Goal: Information Seeking & Learning: Understand process/instructions

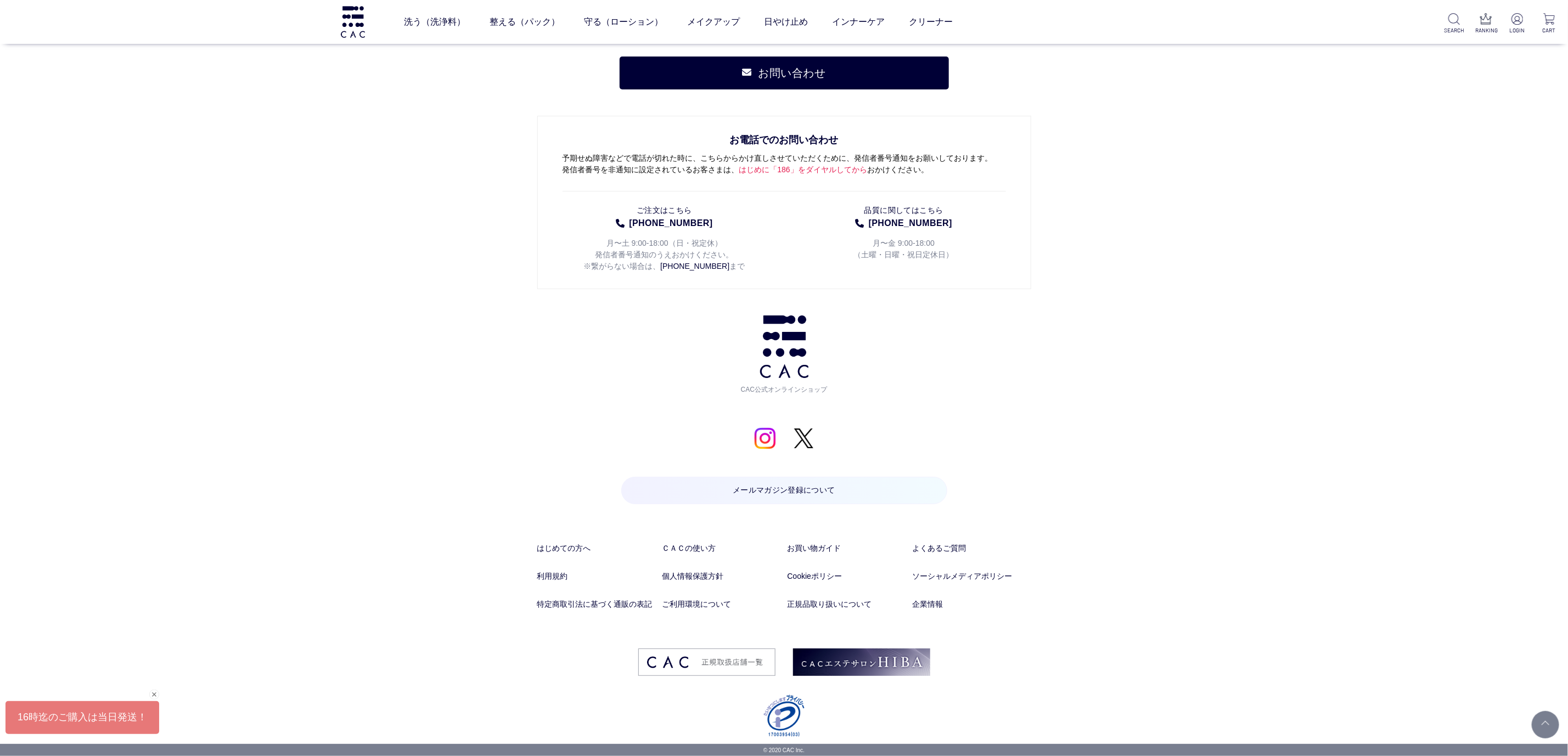
scroll to position [12397, 0]
click at [960, 551] on link "よくあるご質問" at bounding box center [971, 549] width 118 height 12
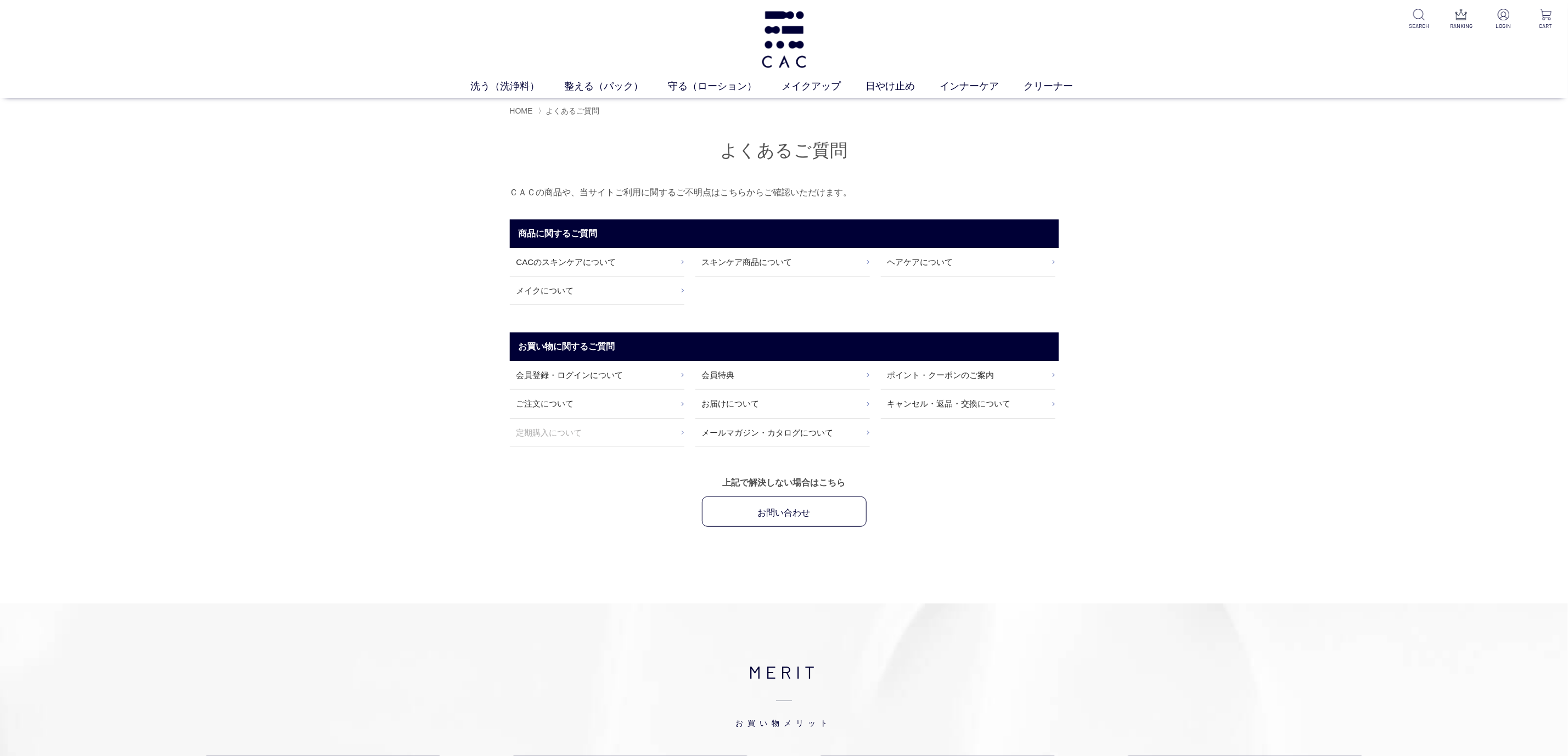
click at [575, 437] on link "定期購入について" at bounding box center [597, 432] width 175 height 28
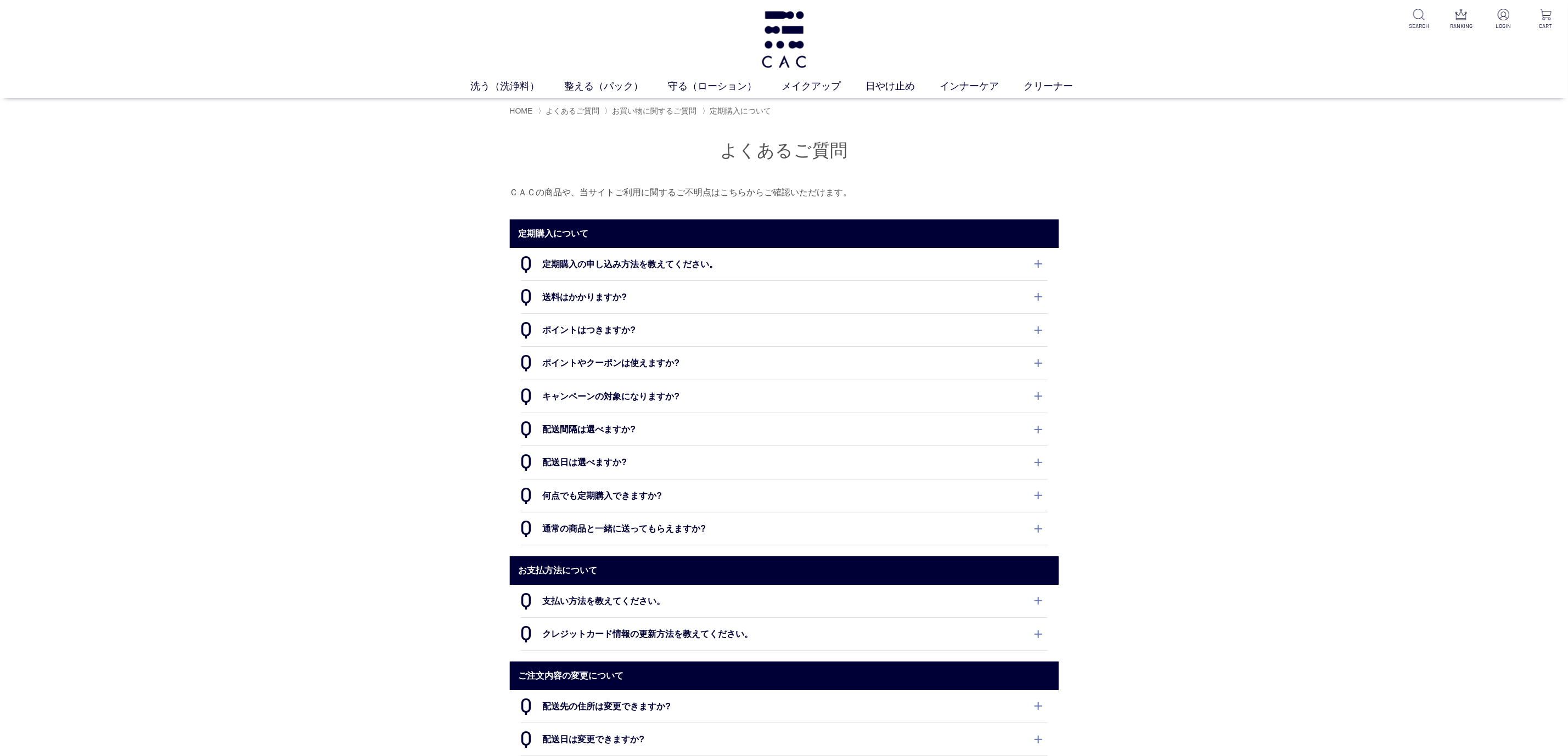
click at [492, 77] on div "洗う（洗浄料） 液体洗浄料 パウダー洗浄料 泡洗顔料 グッズ 整える（パック） フェイスパック ヘアパック 守る（ローション） 保湿化粧水 柔軟化粧水 美容液…" at bounding box center [784, 49] width 1568 height 98
click at [497, 92] on link "洗う（洗浄料）" at bounding box center [518, 87] width 94 height 15
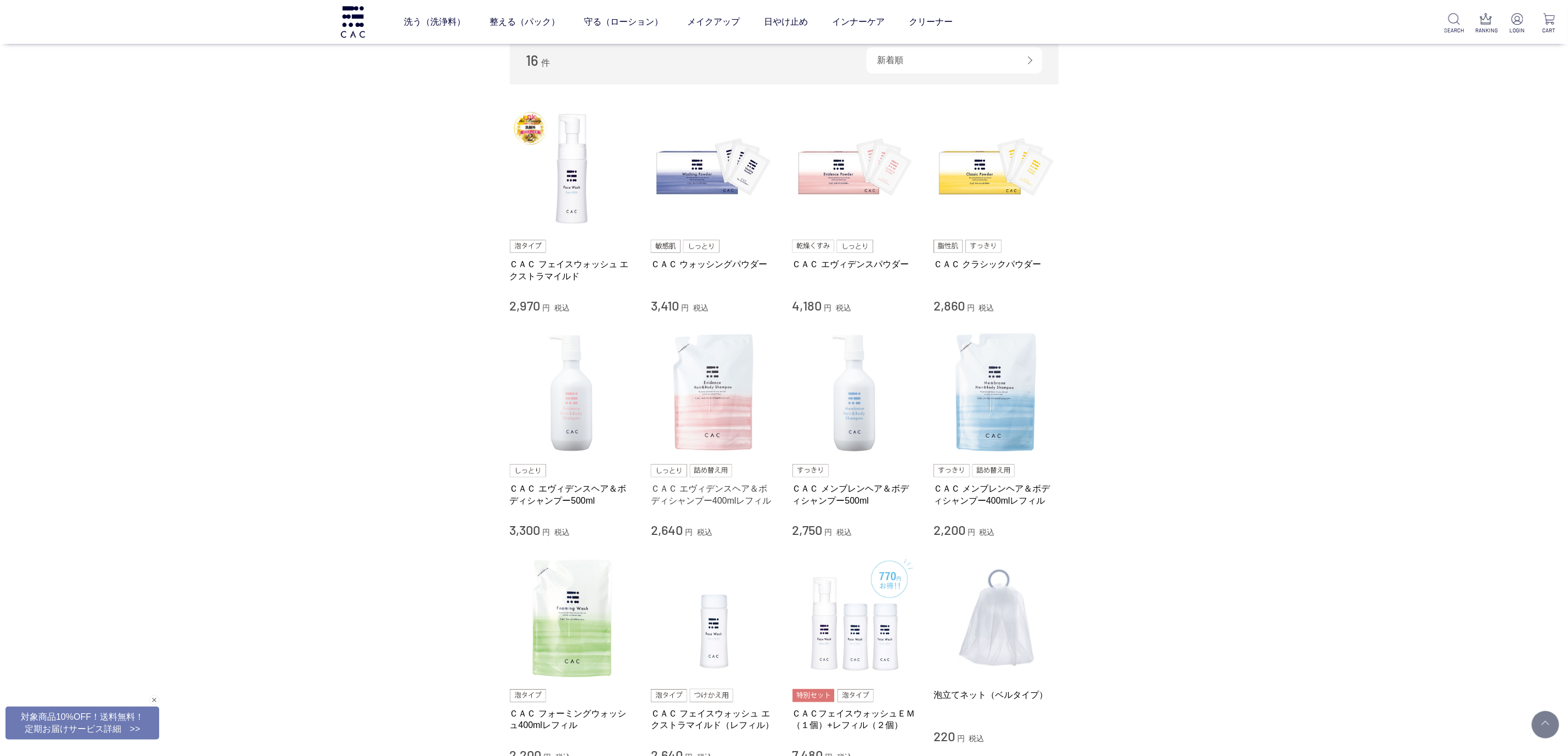
scroll to position [181, 0]
click at [596, 364] on img at bounding box center [572, 393] width 125 height 125
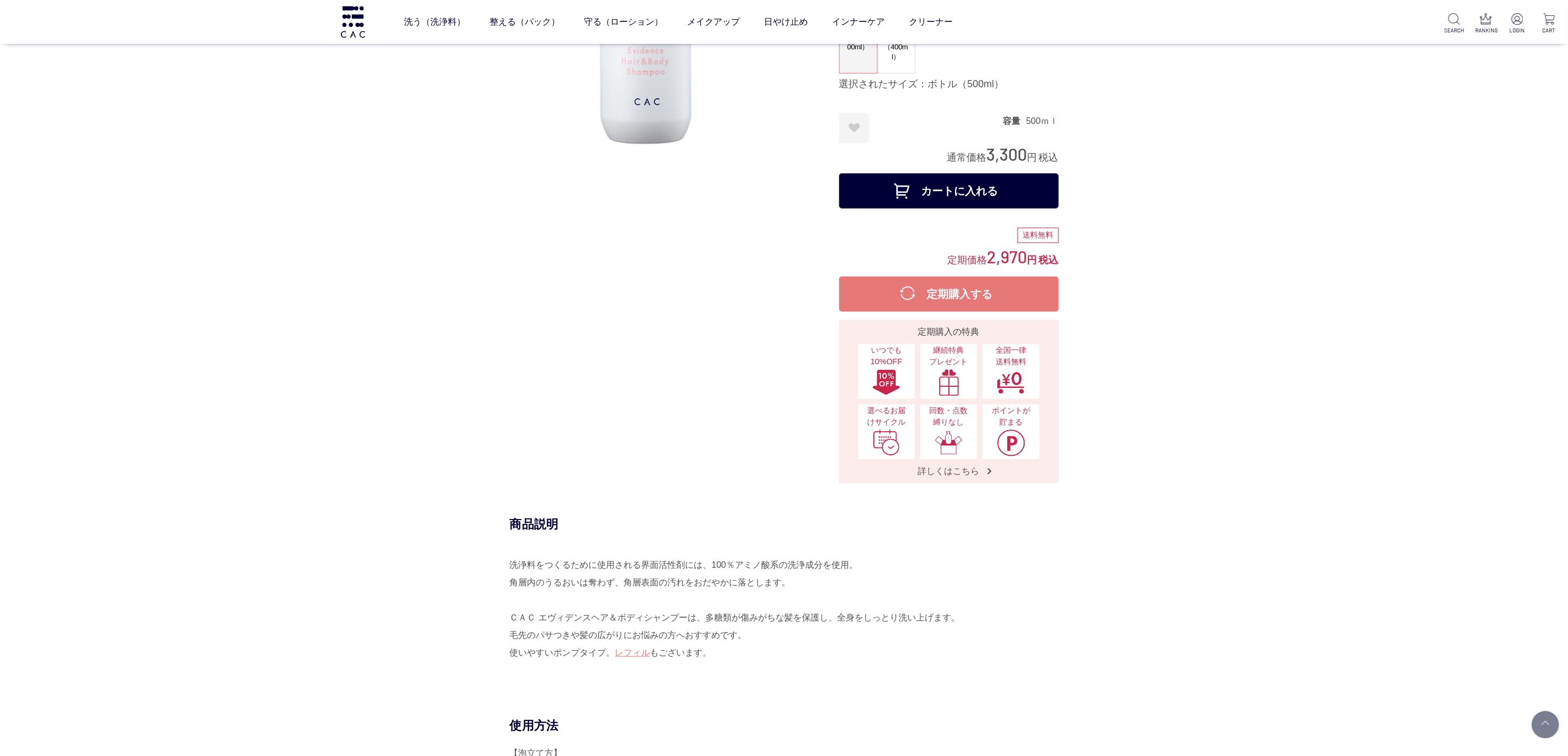
scroll to position [162, 0]
click at [944, 466] on span "詳しくはこちら" at bounding box center [949, 470] width 83 height 12
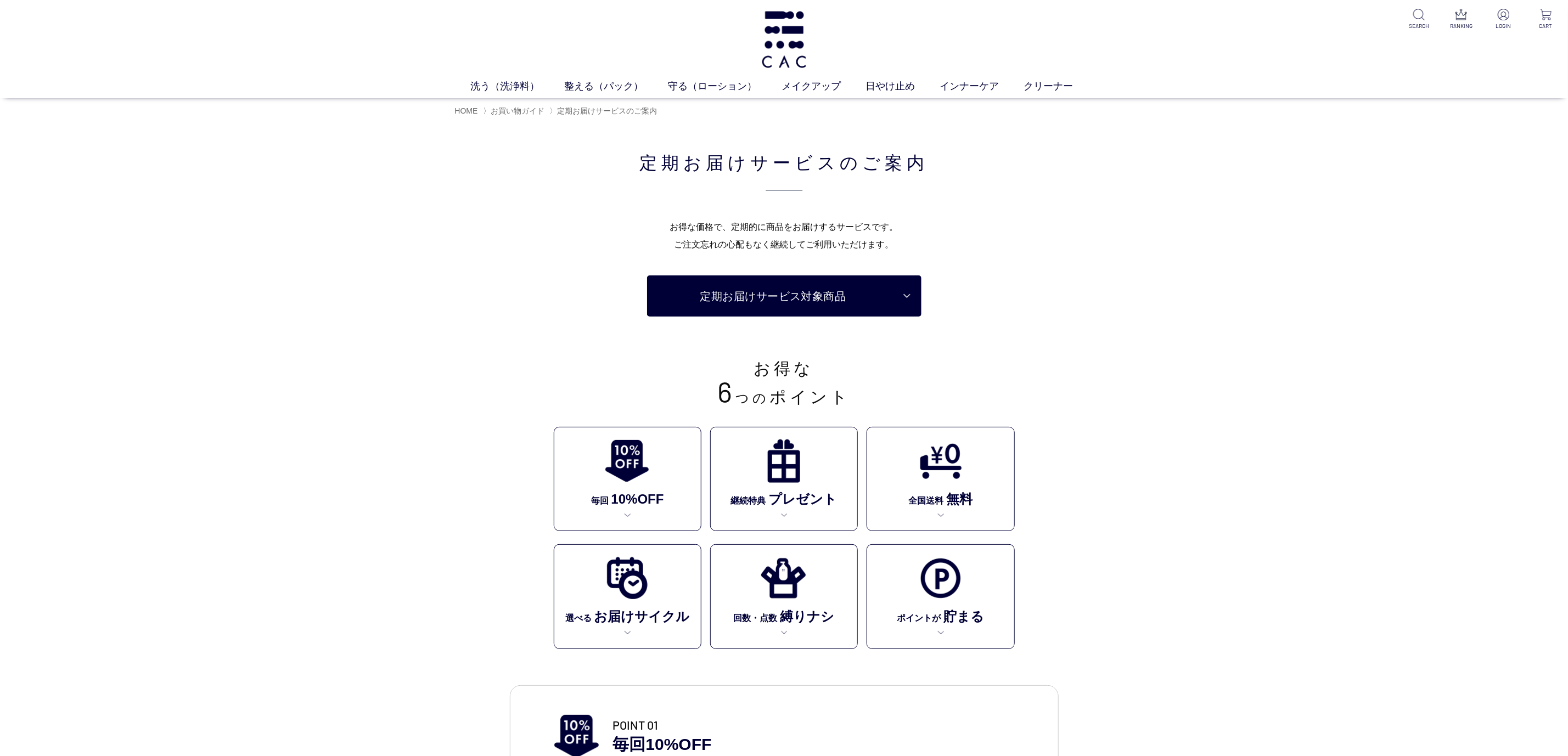
click at [797, 543] on ul "毎回 10%OFF 継続特典 プレゼント 全国送料 無料 選べる お届けサイクル 回数・点数 縛りナシ ポイントが 貯まる" at bounding box center [784, 538] width 461 height 223
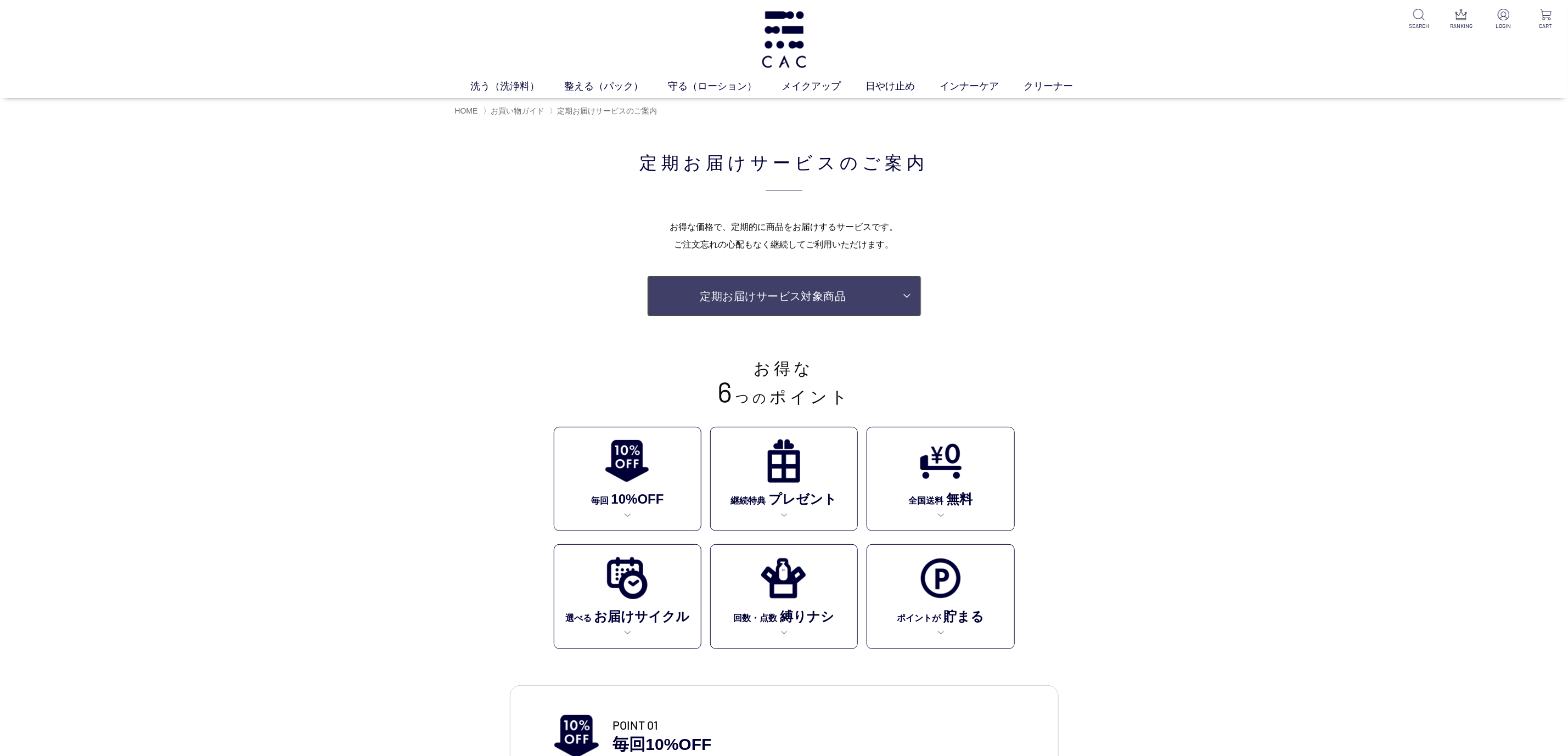
click at [859, 303] on link "定期お届けサービス対象商品" at bounding box center [784, 296] width 275 height 41
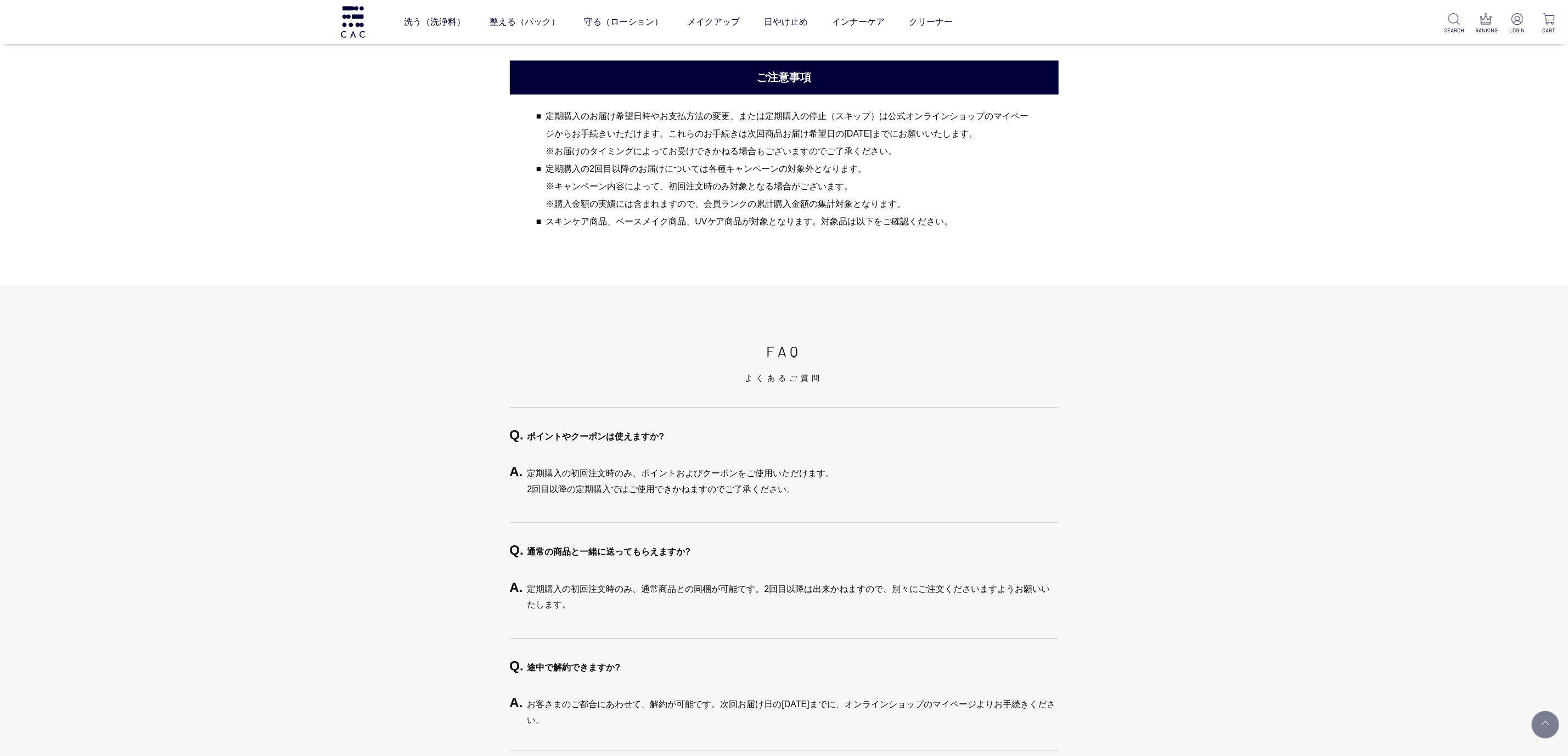
scroll to position [1961, 0]
